Goal: Task Accomplishment & Management: Use online tool/utility

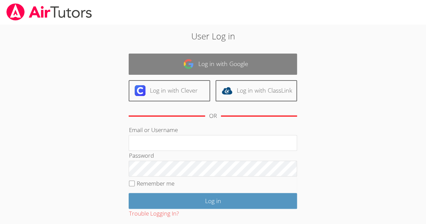
click at [227, 57] on link "Log in with Google" at bounding box center [213, 64] width 168 height 21
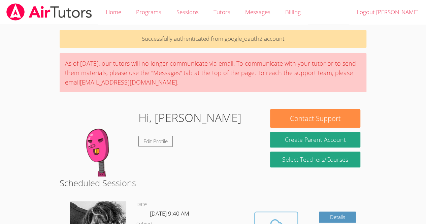
click at [267, 218] on icon at bounding box center [276, 225] width 19 height 19
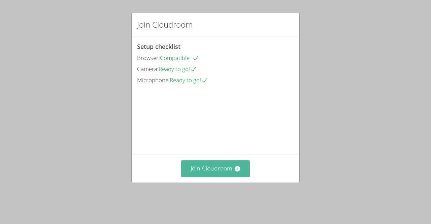
click at [211, 177] on button "Join Cloudroom" at bounding box center [215, 168] width 69 height 16
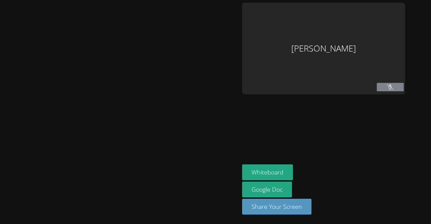
click at [211, 183] on div at bounding box center [120, 112] width 234 height 218
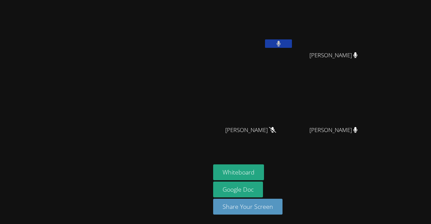
click at [156, 41] on video at bounding box center [105, 98] width 101 height 115
click at [281, 41] on icon at bounding box center [278, 44] width 4 height 6
click at [292, 43] on button at bounding box center [278, 43] width 27 height 8
click at [281, 45] on icon at bounding box center [278, 44] width 4 height 6
click at [264, 171] on button "Whiteboard" at bounding box center [238, 172] width 51 height 16
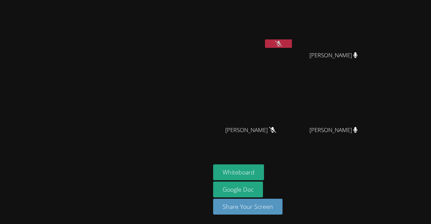
click at [292, 47] on button at bounding box center [278, 43] width 27 height 8
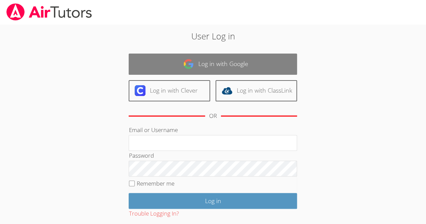
click at [182, 63] on link "Log in with Google" at bounding box center [213, 64] width 168 height 21
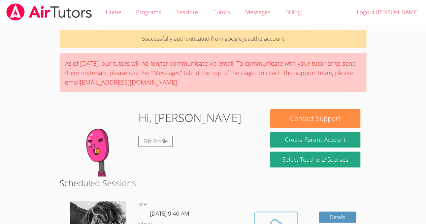
click at [282, 217] on icon at bounding box center [276, 225] width 19 height 19
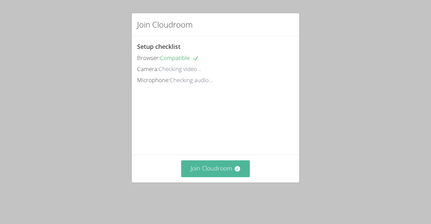
click at [216, 175] on button "Join Cloudroom" at bounding box center [215, 168] width 69 height 16
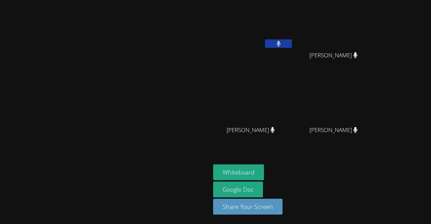
click at [292, 42] on button at bounding box center [278, 43] width 27 height 8
click at [292, 43] on button at bounding box center [278, 43] width 27 height 8
click at [292, 45] on button at bounding box center [278, 43] width 27 height 8
click at [292, 42] on button at bounding box center [278, 43] width 27 height 8
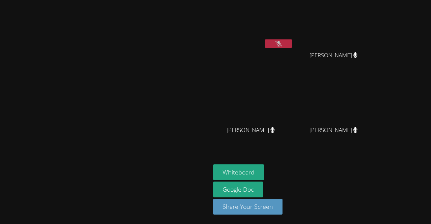
click at [292, 43] on button at bounding box center [278, 43] width 27 height 8
click at [280, 44] on icon at bounding box center [278, 44] width 4 height 6
click at [292, 40] on button at bounding box center [278, 43] width 27 height 8
click at [281, 41] on icon at bounding box center [278, 44] width 4 height 6
click at [264, 172] on button "Whiteboard" at bounding box center [238, 172] width 51 height 16
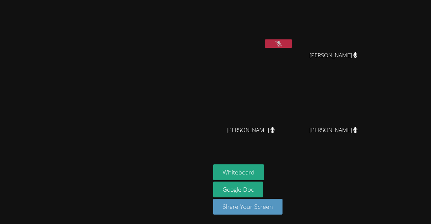
click at [292, 43] on button at bounding box center [278, 43] width 27 height 8
click at [281, 45] on icon at bounding box center [278, 44] width 4 height 6
click at [282, 42] on icon at bounding box center [278, 44] width 7 height 6
click at [292, 43] on button at bounding box center [278, 43] width 27 height 8
click at [292, 41] on button at bounding box center [278, 43] width 27 height 8
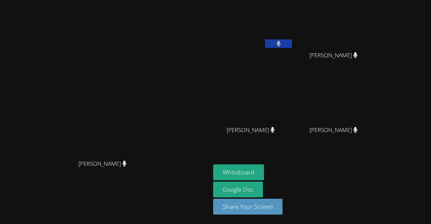
click at [292, 40] on button at bounding box center [278, 43] width 27 height 8
click at [282, 41] on icon at bounding box center [278, 44] width 7 height 6
click at [292, 41] on button at bounding box center [278, 43] width 27 height 8
click at [156, 52] on video at bounding box center [105, 98] width 101 height 115
click at [292, 48] on div at bounding box center [278, 44] width 27 height 10
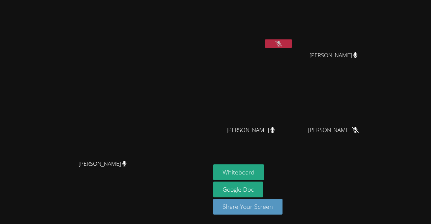
click at [282, 44] on icon at bounding box center [278, 44] width 7 height 6
click at [292, 45] on button at bounding box center [278, 43] width 27 height 8
click at [293, 36] on video at bounding box center [253, 25] width 80 height 45
click at [292, 42] on button at bounding box center [278, 43] width 27 height 8
click at [292, 44] on button at bounding box center [278, 43] width 27 height 8
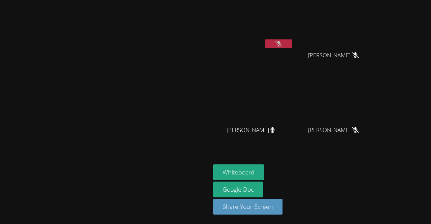
click at [292, 46] on button at bounding box center [278, 43] width 27 height 8
click at [292, 43] on button at bounding box center [278, 43] width 27 height 8
click at [376, 119] on video at bounding box center [336, 99] width 80 height 45
click at [293, 43] on video at bounding box center [253, 25] width 80 height 45
click at [282, 42] on icon at bounding box center [278, 44] width 7 height 6
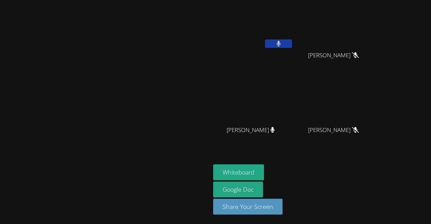
click at [292, 41] on button at bounding box center [278, 43] width 27 height 8
click at [282, 42] on icon at bounding box center [278, 44] width 7 height 6
click at [292, 46] on button at bounding box center [278, 43] width 27 height 8
click at [156, 41] on video at bounding box center [105, 98] width 101 height 115
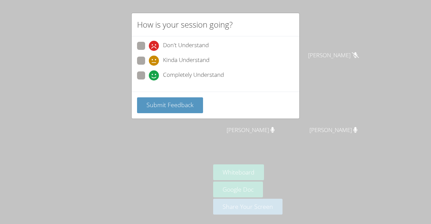
click at [149, 80] on span at bounding box center [149, 80] width 0 height 0
click at [149, 72] on input "Completely Understand" at bounding box center [152, 74] width 6 height 6
radio input "true"
click at [172, 112] on div "Submit Feedback" at bounding box center [216, 105] width 168 height 27
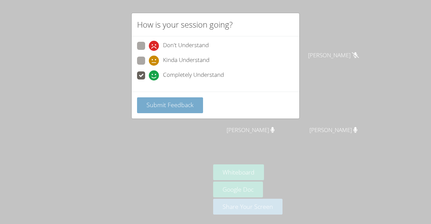
click at [172, 111] on button "Submit Feedback" at bounding box center [170, 105] width 66 height 16
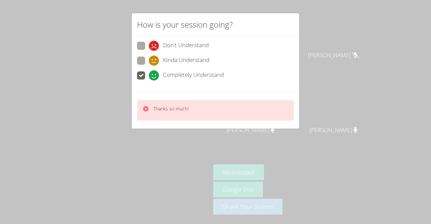
click at [81, 113] on div "How is your session going? Don't Understand Kinda Understand Completely Underst…" at bounding box center [215, 112] width 431 height 224
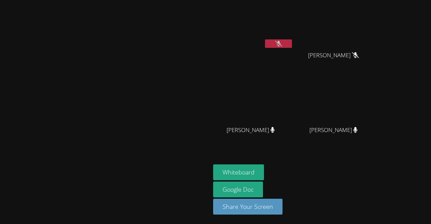
click at [56, 41] on video at bounding box center [105, 98] width 101 height 115
click at [292, 47] on button at bounding box center [278, 43] width 27 height 8
click at [292, 43] on button at bounding box center [278, 43] width 27 height 8
